Goal: Transaction & Acquisition: Purchase product/service

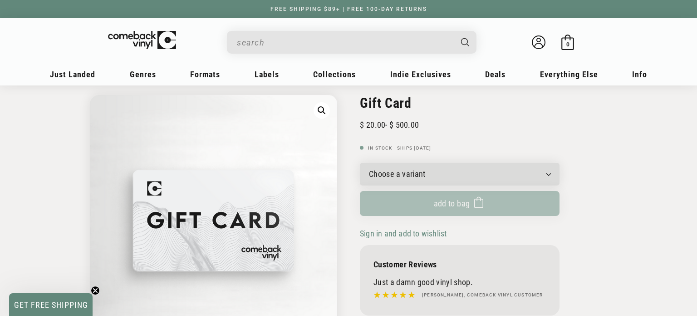
scroll to position [43, 0]
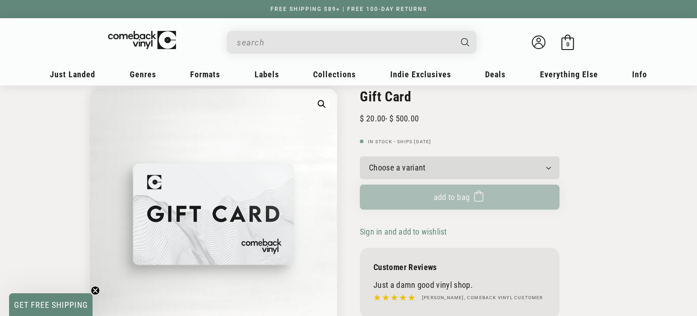
click at [390, 160] on select "Choose a variant $20.00 $25.00 $30.00 $40.00 $50.00 $75.00 $100.00 $125.00 $150…" at bounding box center [460, 167] width 200 height 23
select select "$50.00"
click at [360, 156] on select "Choose a variant $20.00 $25.00 $30.00 $40.00 $50.00 $75.00 $100.00 $125.00 $150…" at bounding box center [460, 167] width 200 height 23
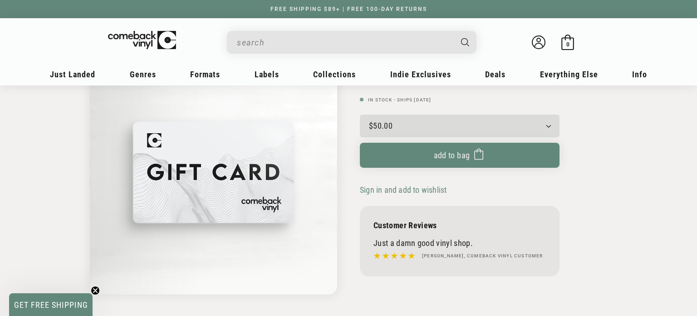
scroll to position [107, 0]
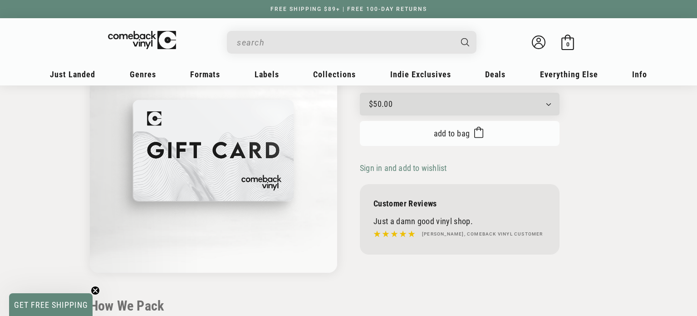
click at [489, 131] on button "Add to bag Added to bag" at bounding box center [460, 133] width 200 height 25
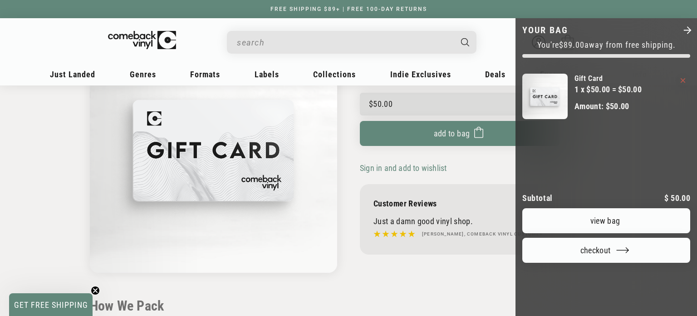
click at [604, 278] on shop-pay-wallet-button "Your bag" at bounding box center [606, 273] width 5 height 10
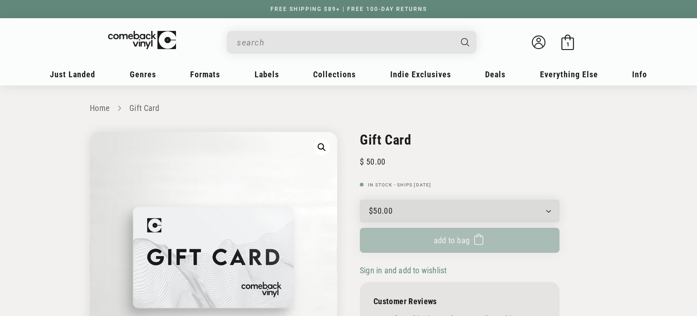
select select "$50.00"
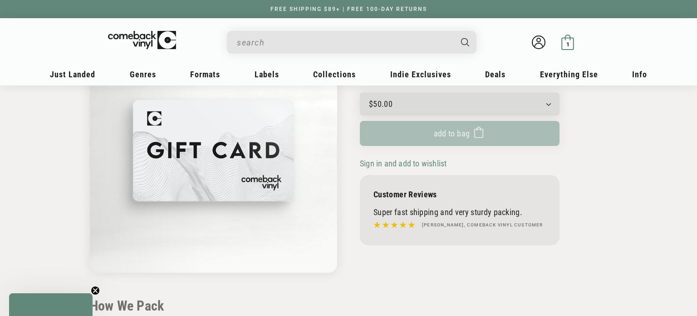
scroll to position [107, 0]
click at [569, 43] on span "1" at bounding box center [568, 44] width 3 height 7
